Goal: Transaction & Acquisition: Subscribe to service/newsletter

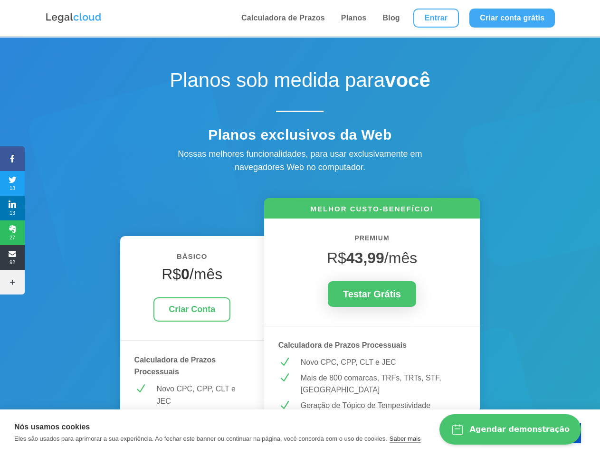
click at [12, 159] on icon at bounding box center [12, 159] width 25 height 8
click at [12, 183] on span "13" at bounding box center [12, 183] width 25 height 15
click at [12, 208] on span "13" at bounding box center [12, 207] width 25 height 15
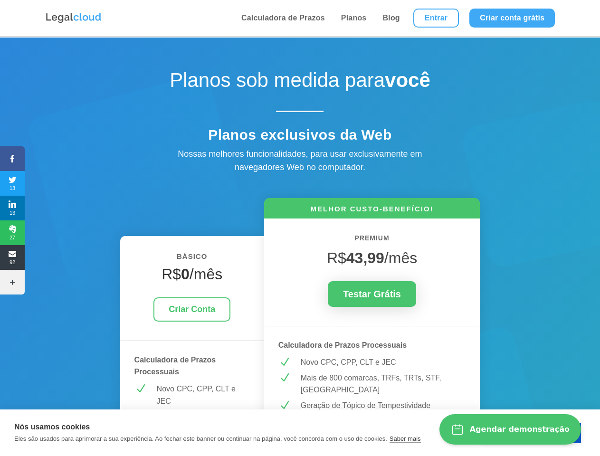
click at [12, 233] on span "27" at bounding box center [12, 232] width 25 height 15
click at [12, 257] on span "92" at bounding box center [12, 257] width 25 height 15
click at [12, 282] on icon at bounding box center [12, 282] width 25 height 8
